Goal: Information Seeking & Learning: Understand process/instructions

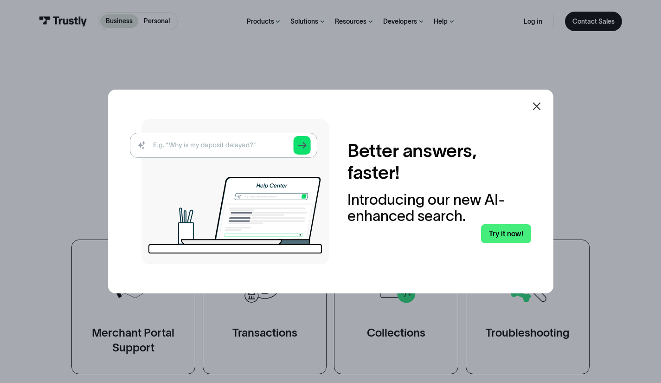
click at [168, 144] on img at bounding box center [229, 191] width 199 height 145
click at [207, 146] on img at bounding box center [229, 191] width 199 height 145
click at [301, 145] on img at bounding box center [229, 191] width 199 height 145
click at [240, 142] on img at bounding box center [229, 191] width 199 height 145
click at [197, 143] on img at bounding box center [229, 191] width 199 height 145
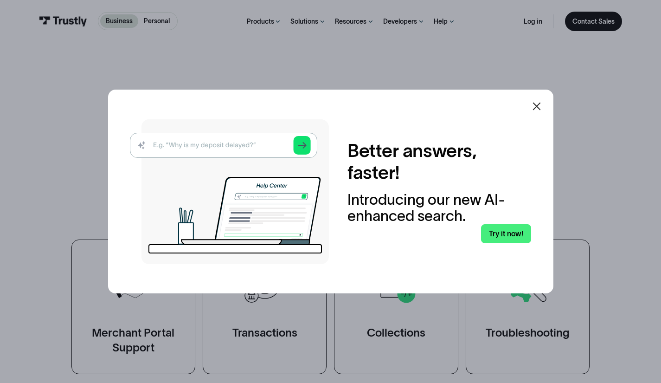
scroll to position [335, 0]
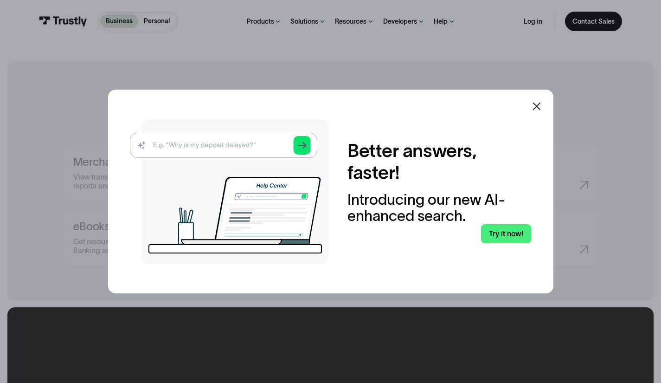
click at [208, 168] on img at bounding box center [229, 191] width 199 height 145
click at [190, 145] on img at bounding box center [229, 191] width 199 height 145
click at [540, 103] on icon at bounding box center [537, 106] width 11 height 11
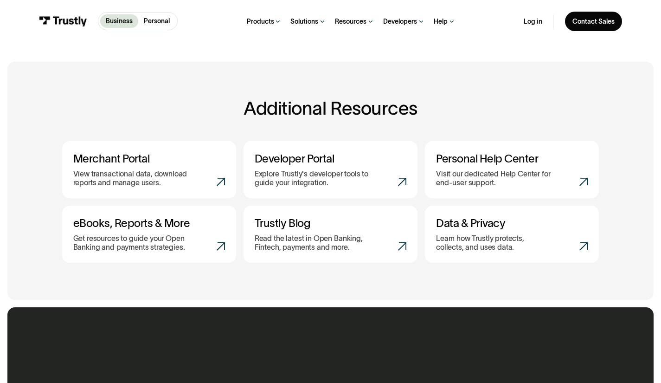
click at [90, 178] on p "View transactional data, download reports and manage users." at bounding box center [135, 178] width 125 height 18
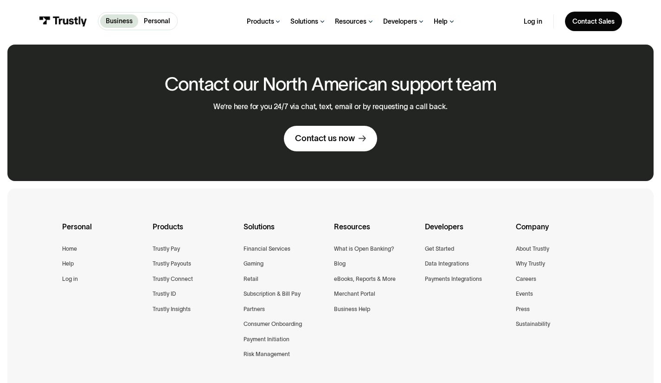
scroll to position [607, 0]
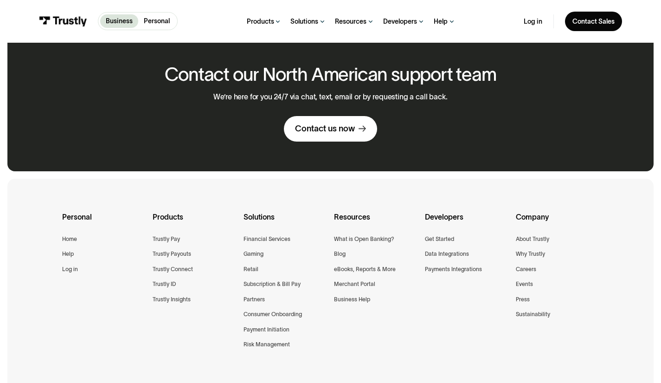
click at [155, 243] on div "Trustly Pay" at bounding box center [166, 239] width 27 height 10
